Goal: Information Seeking & Learning: Learn about a topic

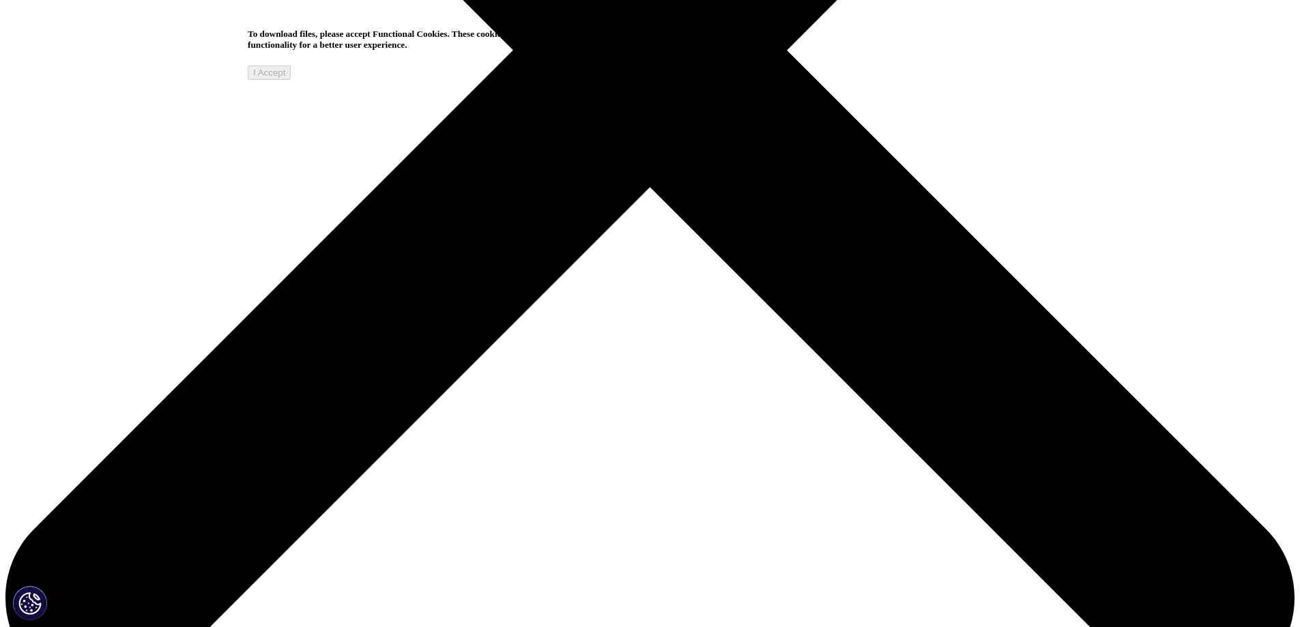
scroll to position [431, 805]
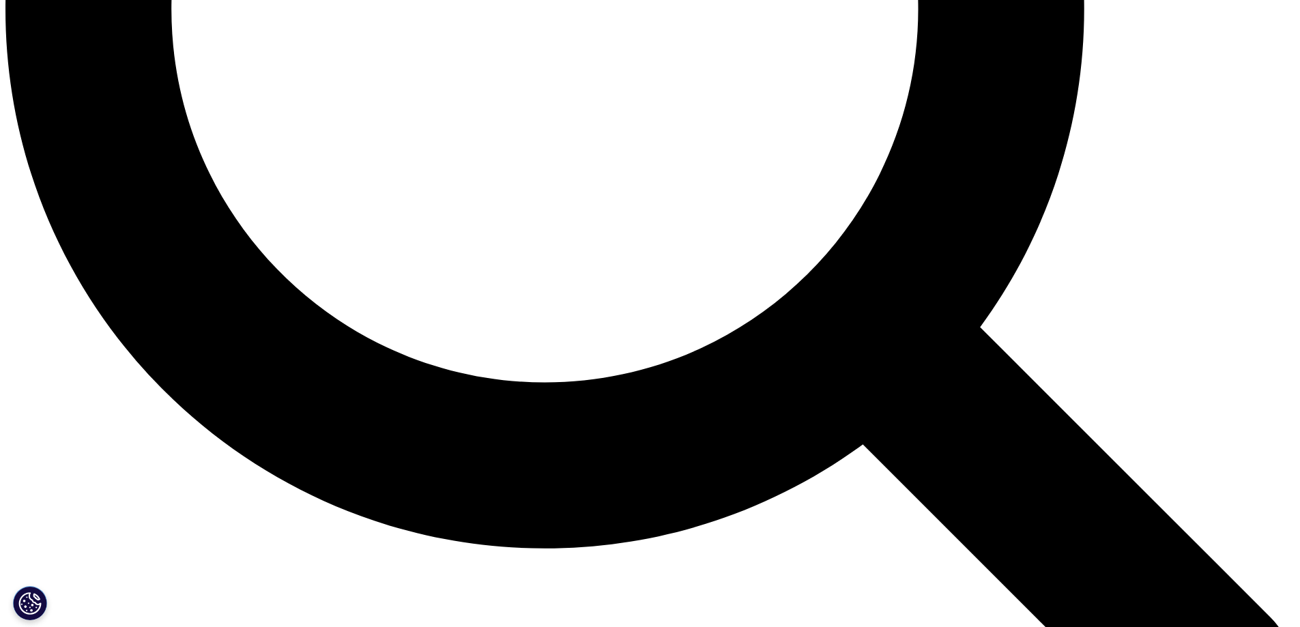
scroll to position [1843, 0]
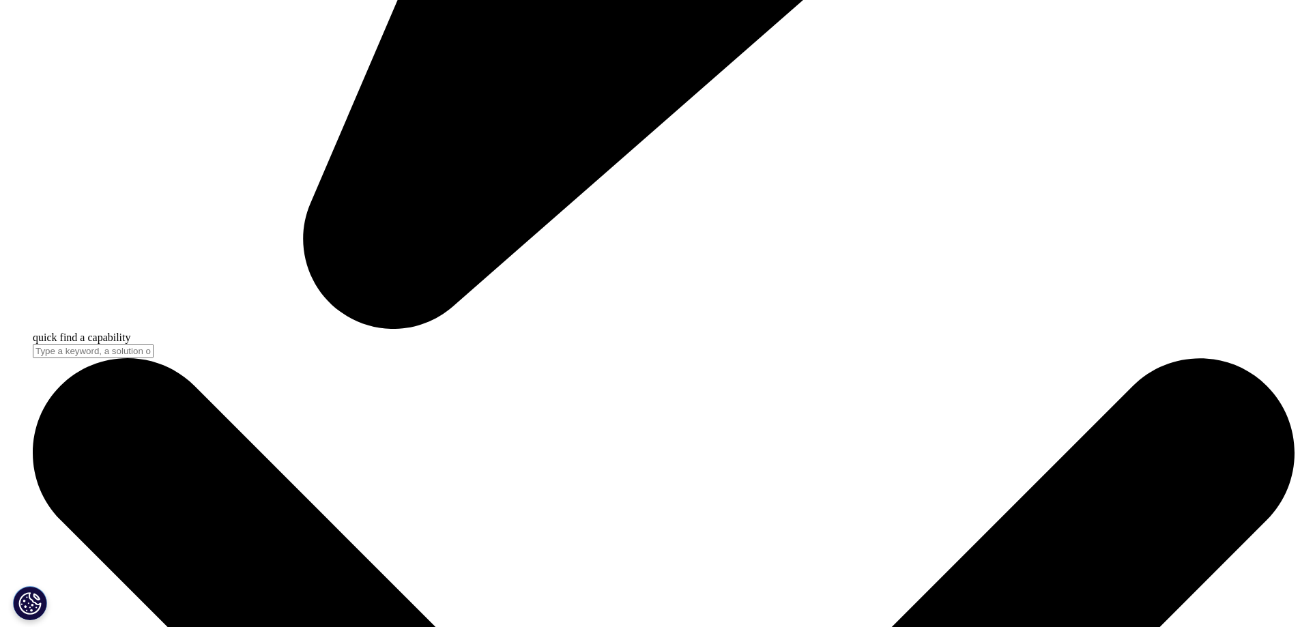
scroll to position [5664, 0]
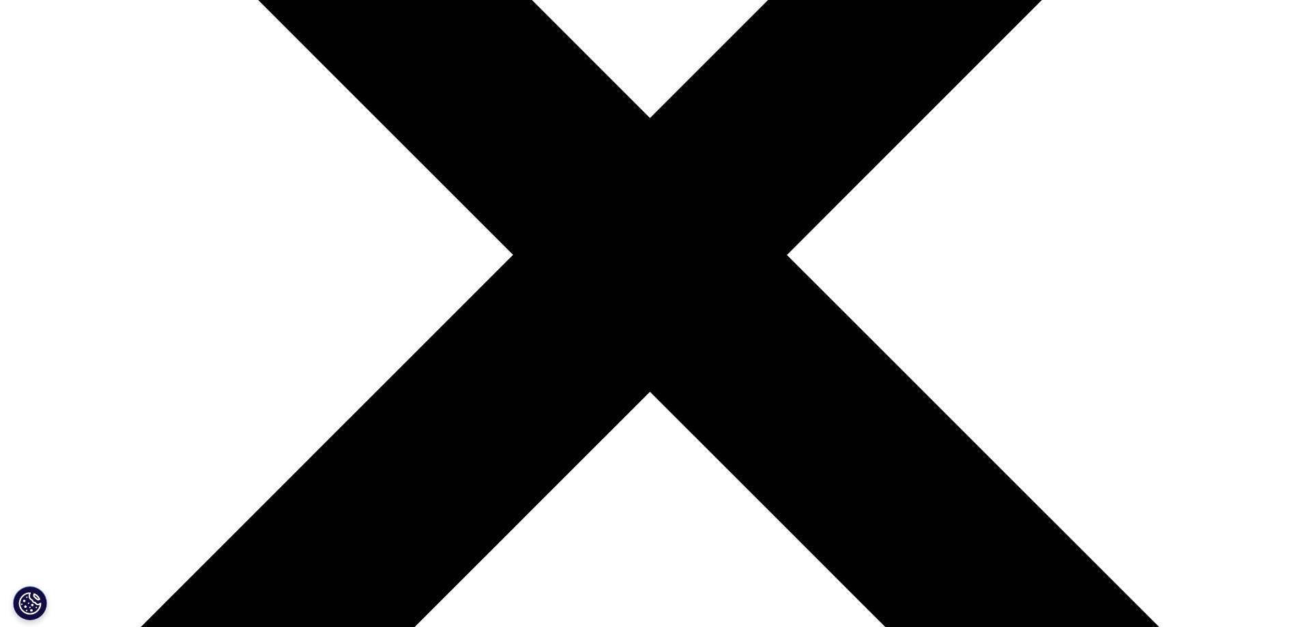
scroll to position [1777, 805]
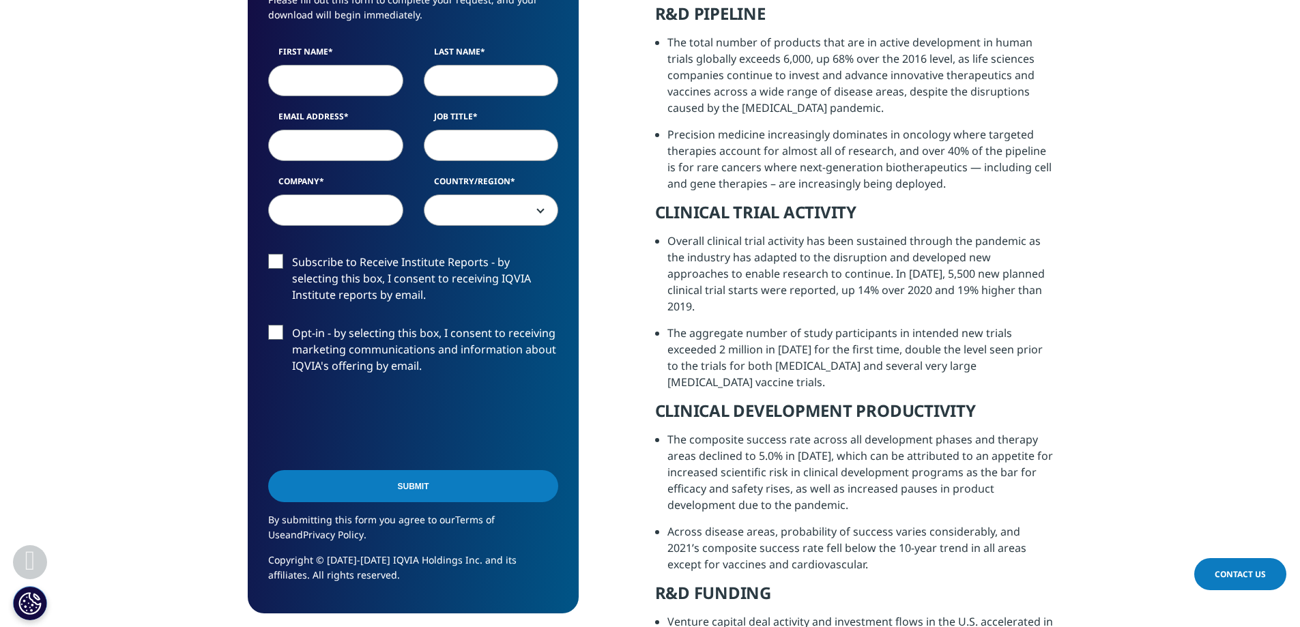
scroll to position [1365, 0]
